Goal: Entertainment & Leisure: Consume media (video, audio)

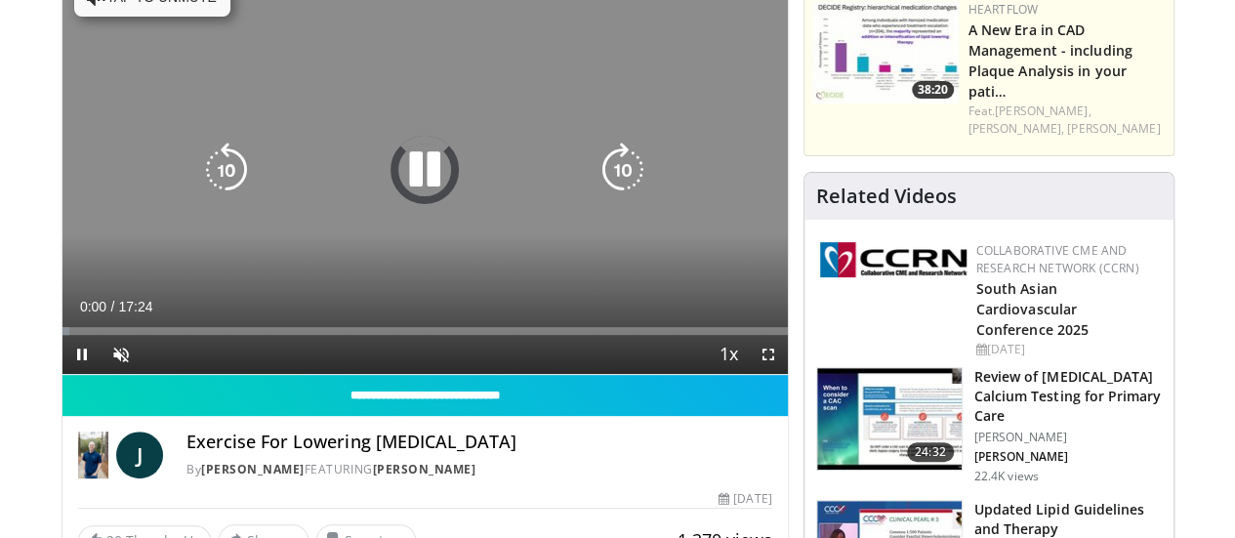
scroll to position [195, 0]
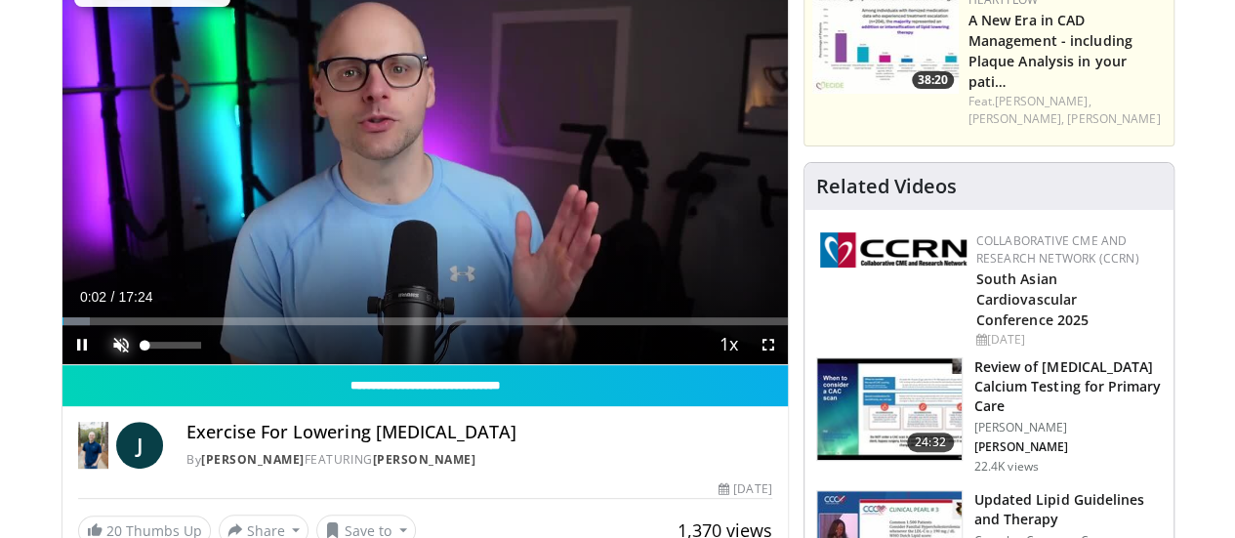
click at [102, 364] on span "Video Player" at bounding box center [121, 344] width 39 height 39
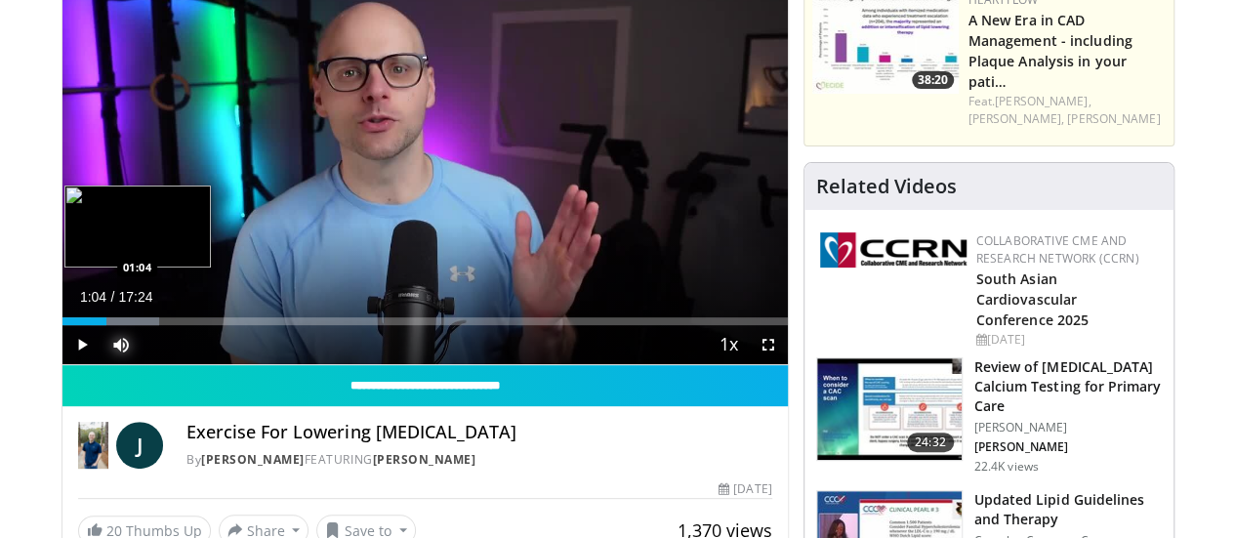
click at [62, 325] on div "Loaded : 13.38% 01:04 01:04" at bounding box center [425, 316] width 726 height 19
click at [62, 325] on div "01:06" at bounding box center [80, 321] width 36 height 8
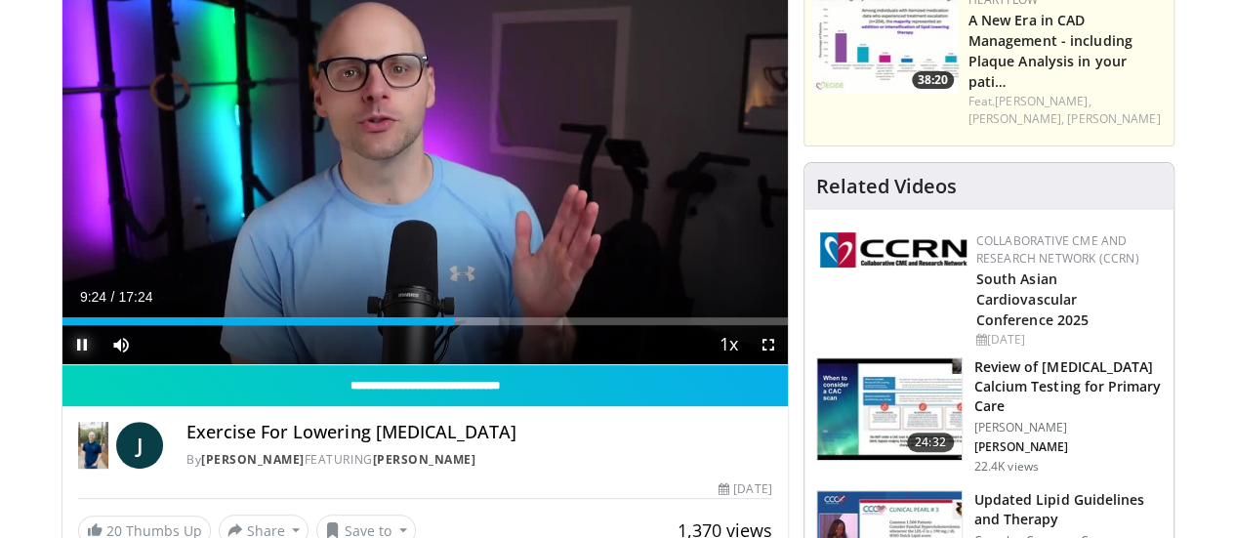
click at [62, 364] on span "Video Player" at bounding box center [81, 344] width 39 height 39
